Goal: Task Accomplishment & Management: Use online tool/utility

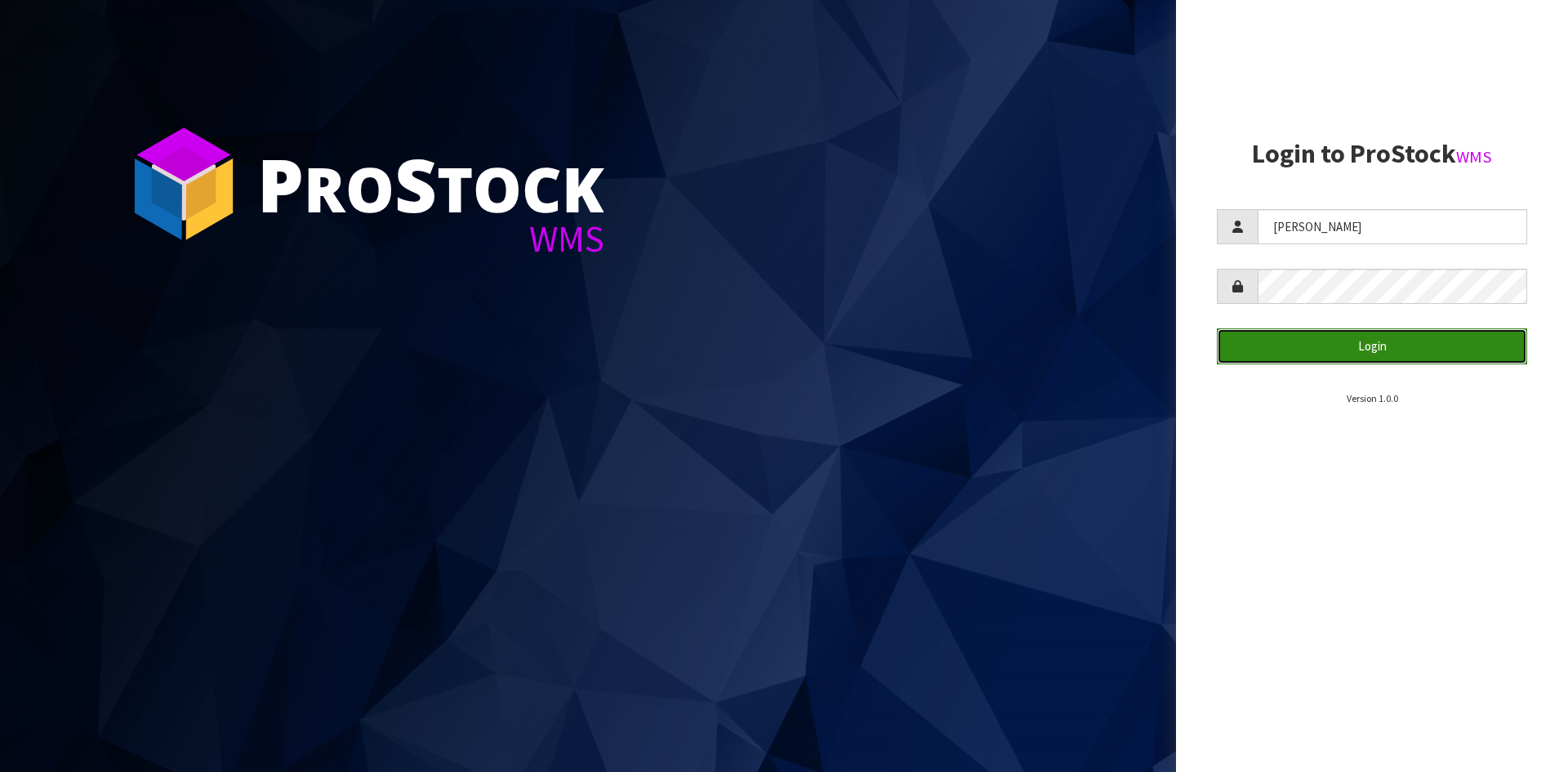
click at [1319, 337] on button "Login" at bounding box center [1372, 346] width 310 height 35
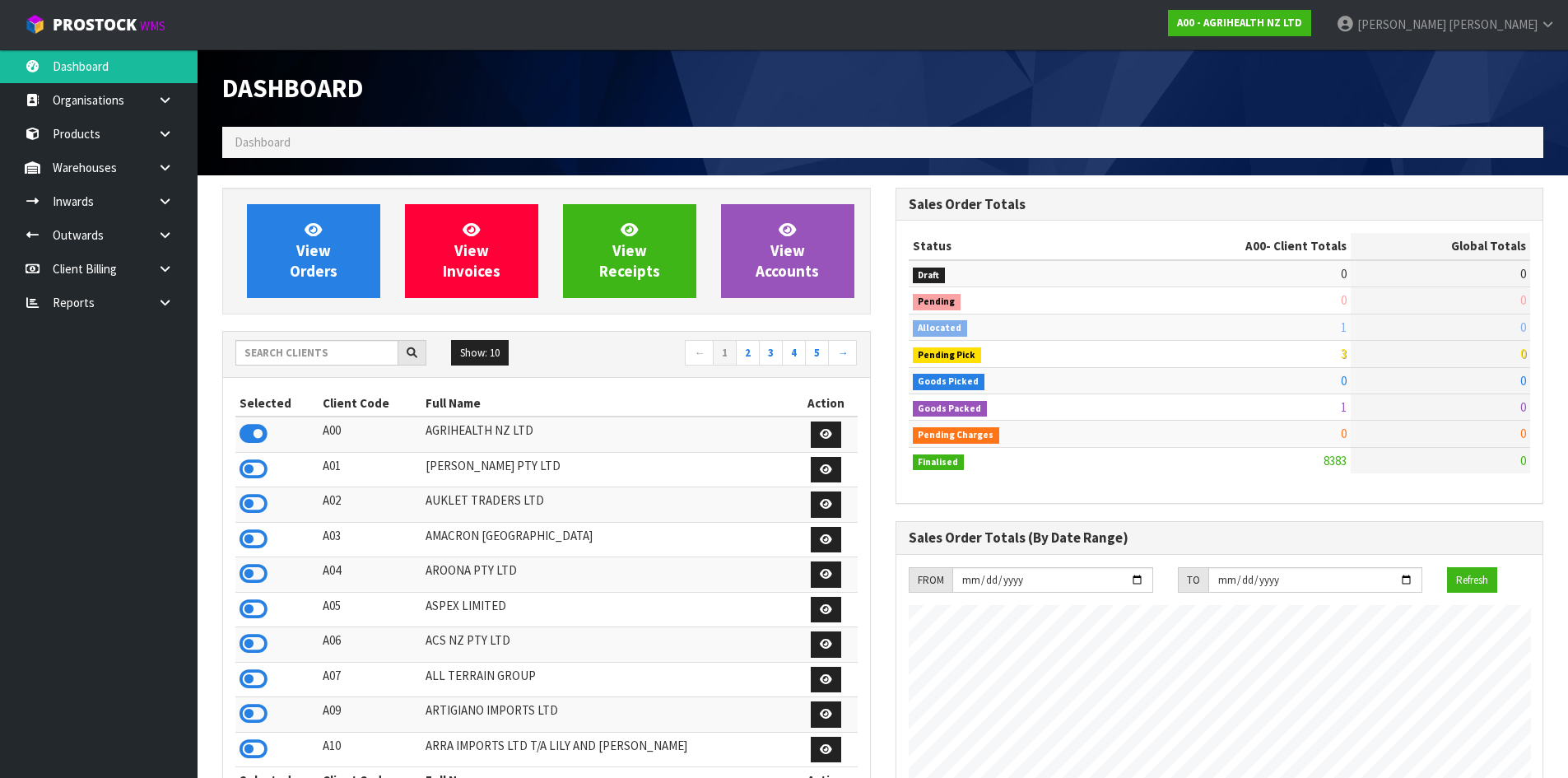
scroll to position [1248, 673]
click at [348, 356] on input "text" at bounding box center [317, 352] width 163 height 26
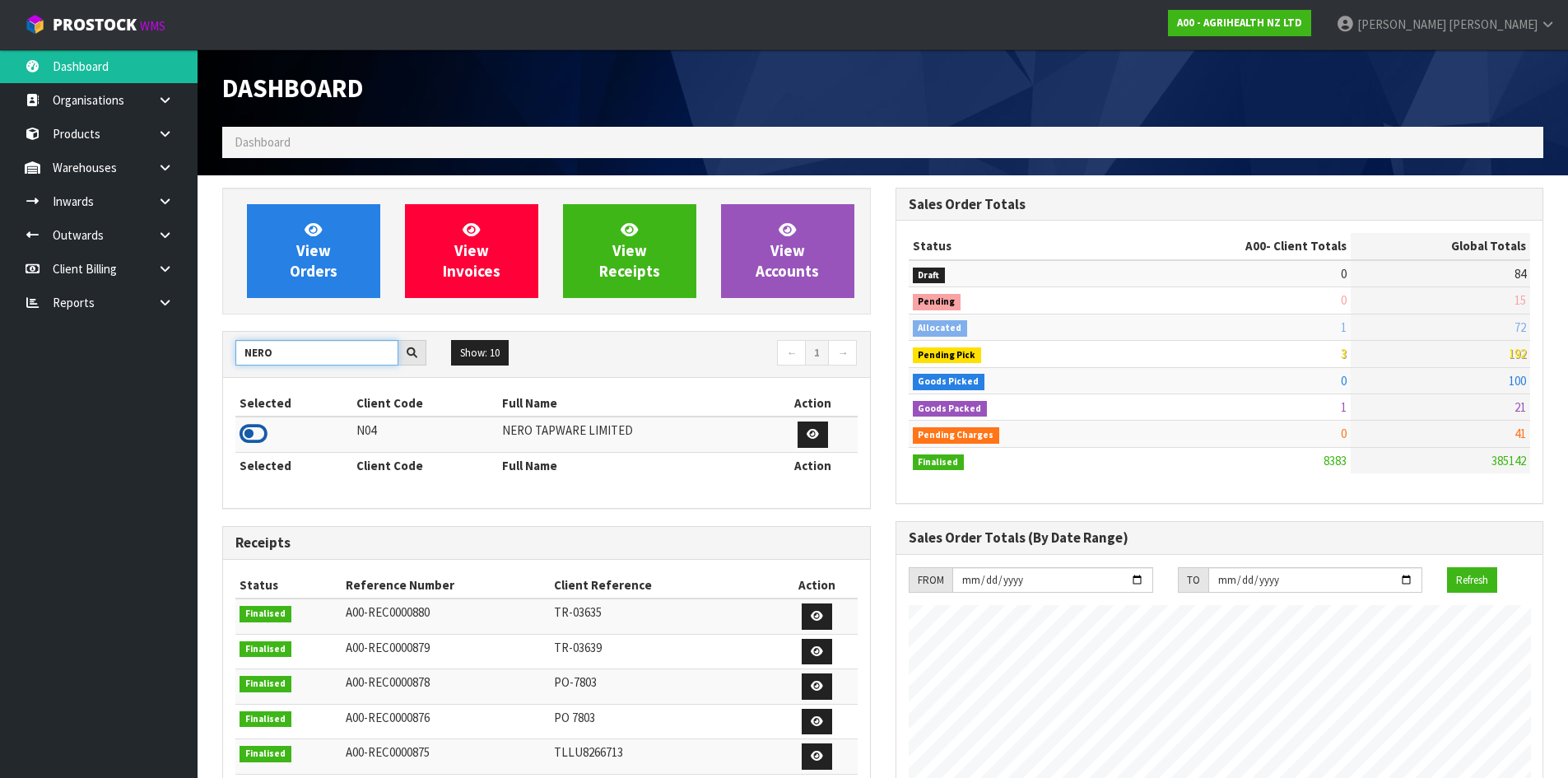
type input "NERO"
click at [260, 427] on icon at bounding box center [253, 434] width 28 height 25
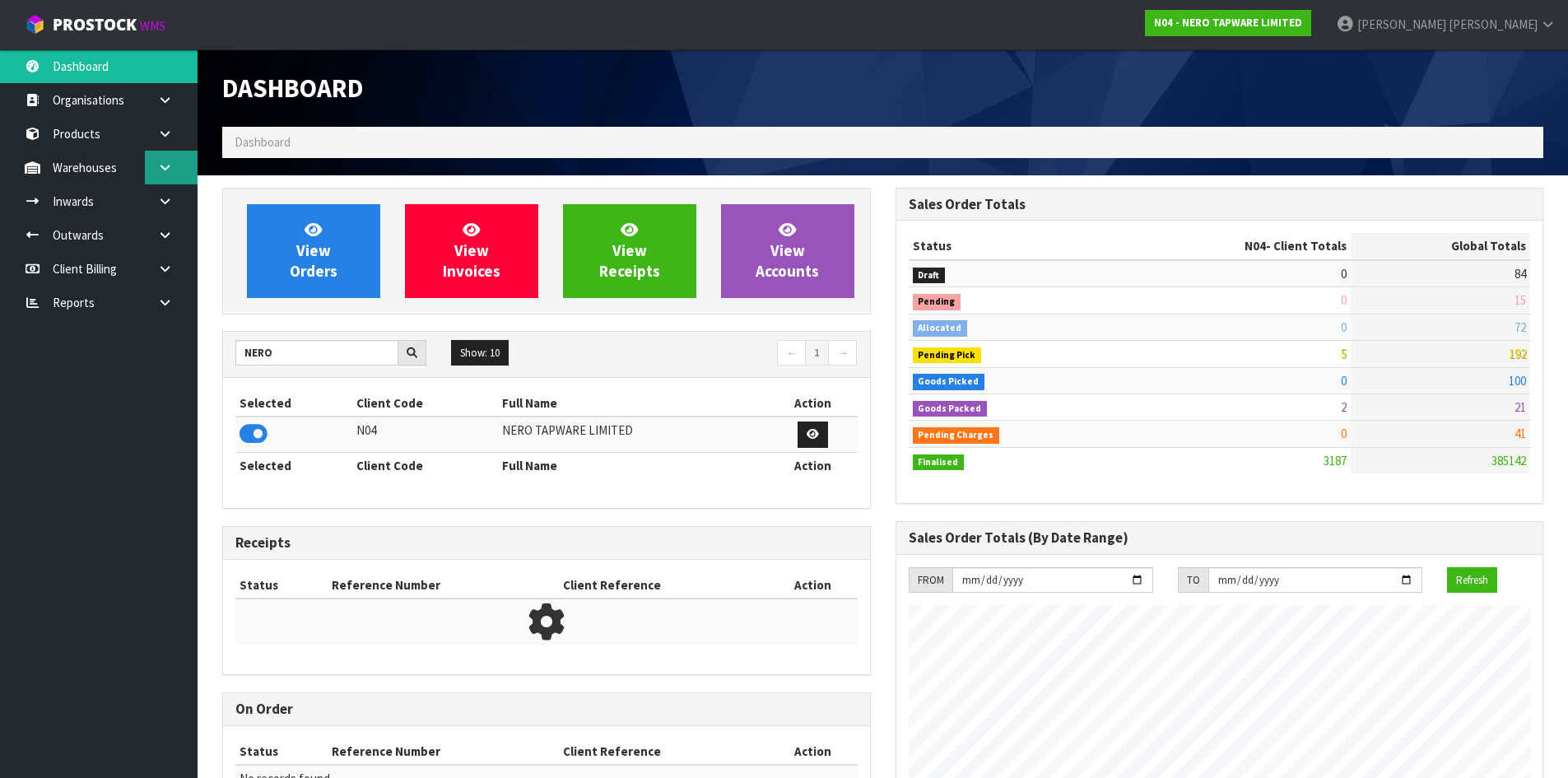
scroll to position [1283, 673]
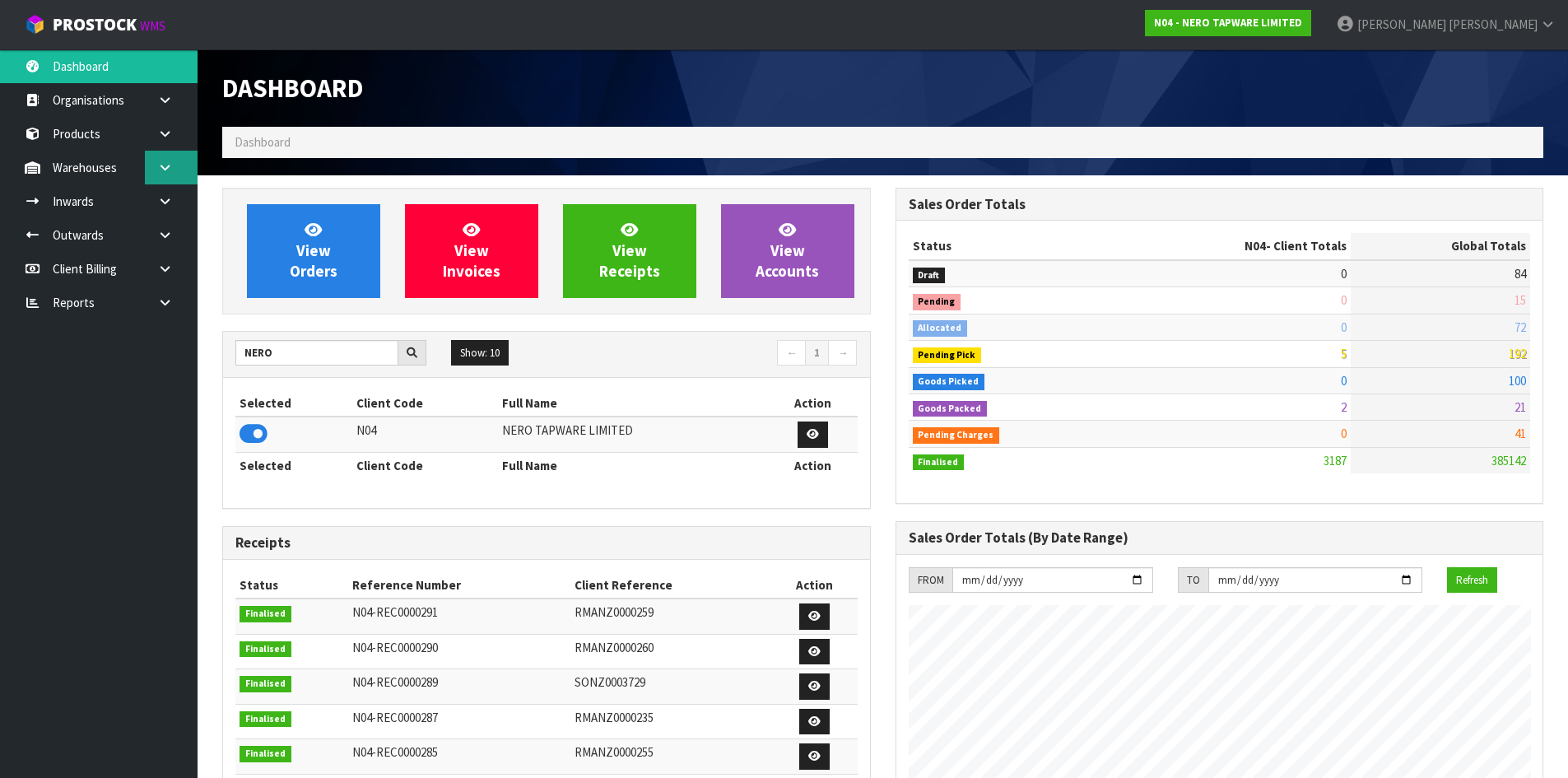
click at [163, 179] on link at bounding box center [171, 168] width 53 height 34
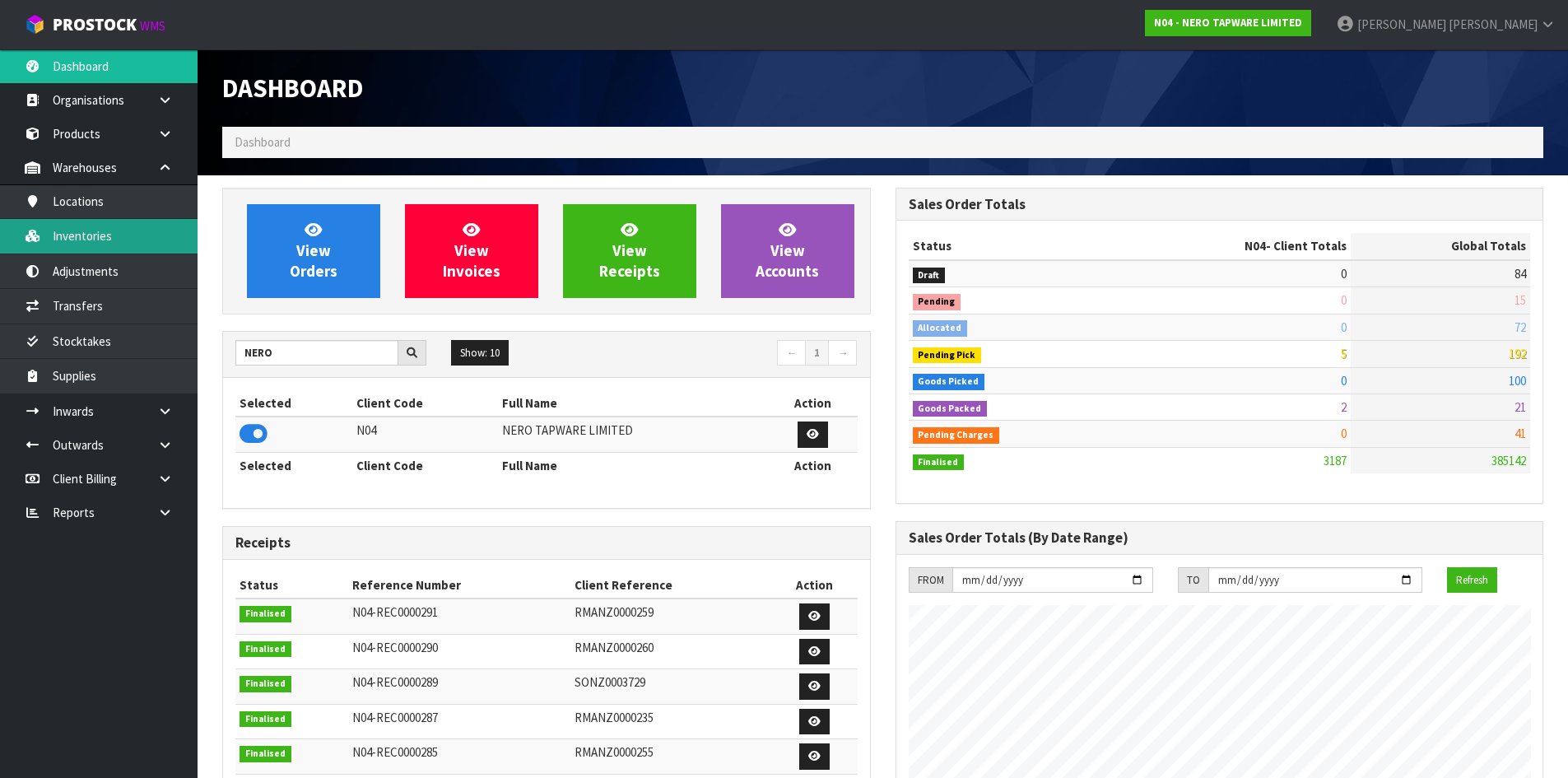
click at [126, 246] on link "Inventories" at bounding box center [99, 236] width 198 height 34
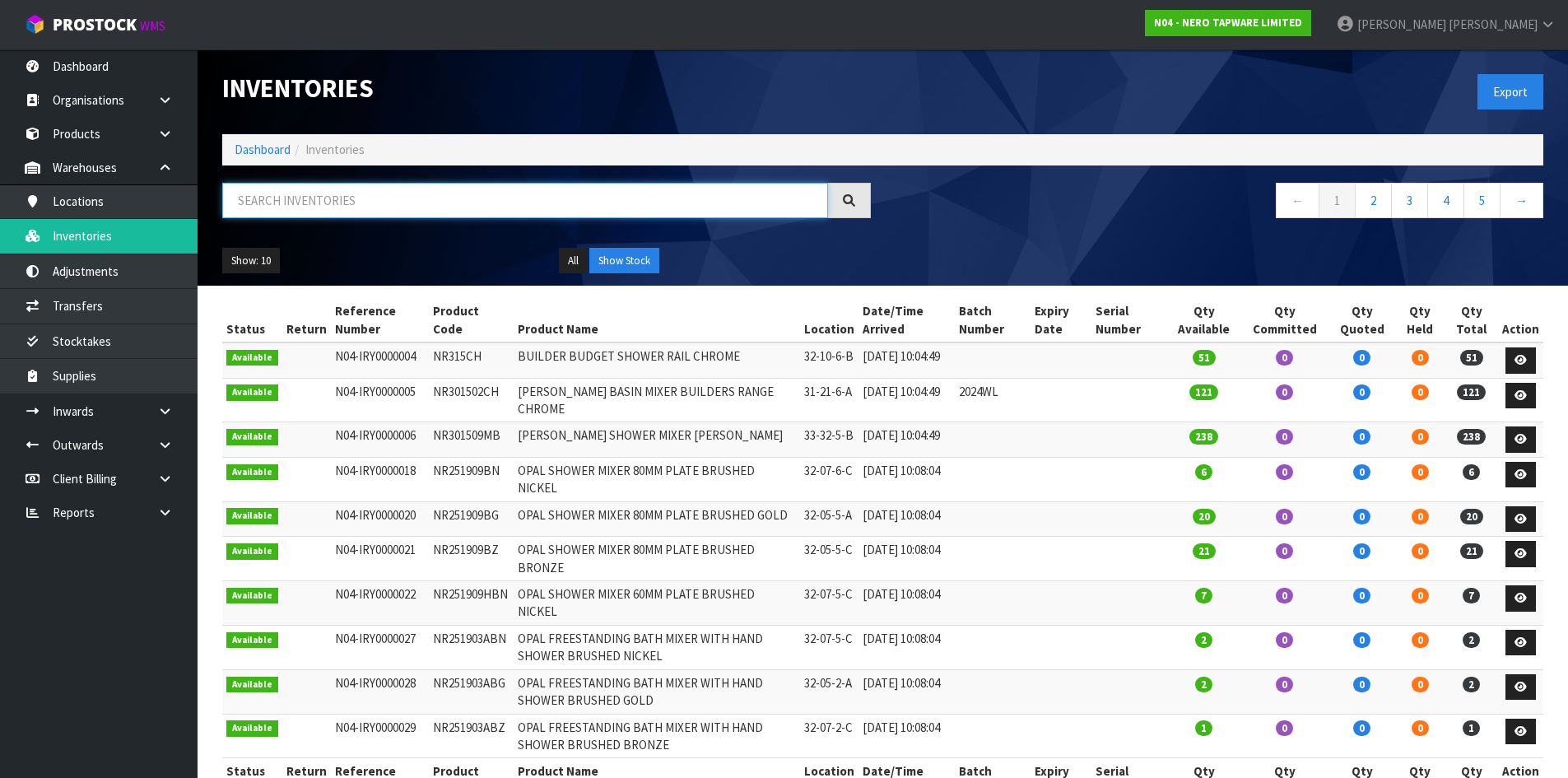
click at [320, 204] on input "text" at bounding box center [525, 200] width 606 height 35
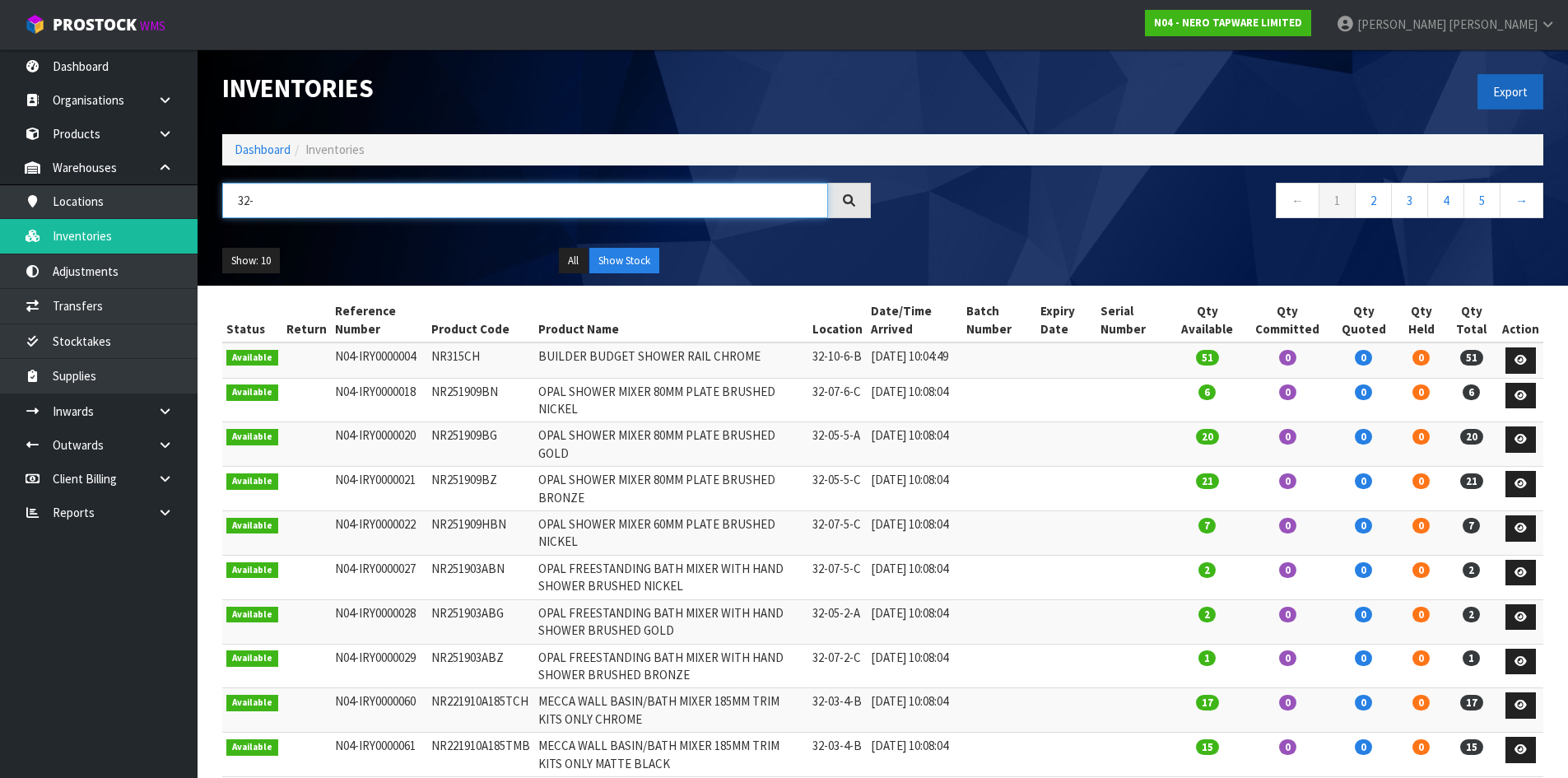
type input "32-"
click at [1513, 93] on button "Export" at bounding box center [1511, 92] width 66 height 35
